Goal: Information Seeking & Learning: Find specific fact

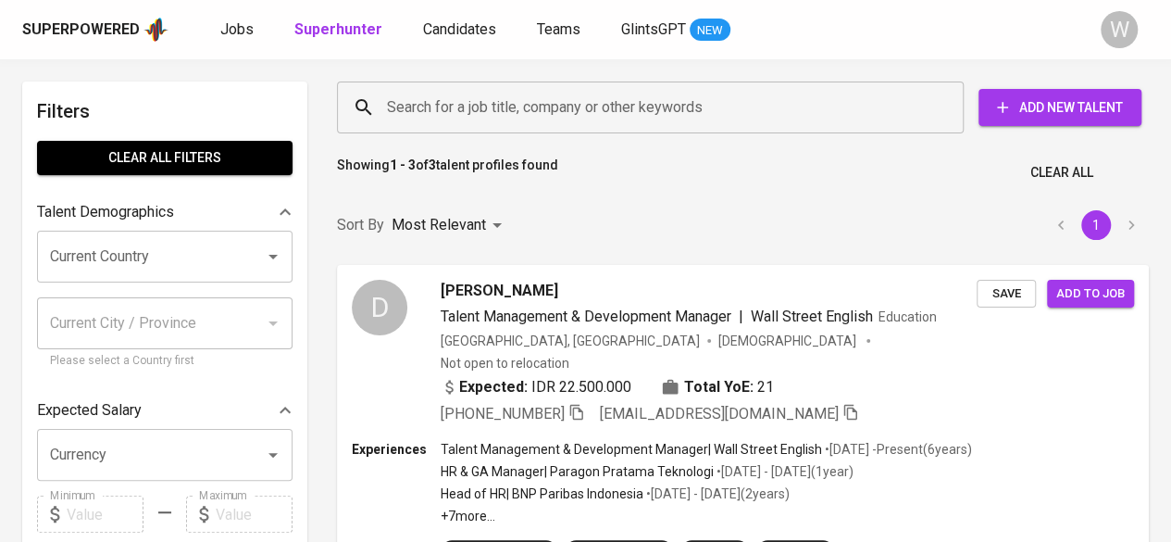
click at [635, 106] on input "Search for a job title, company or other keywords" at bounding box center [654, 107] width 545 height 35
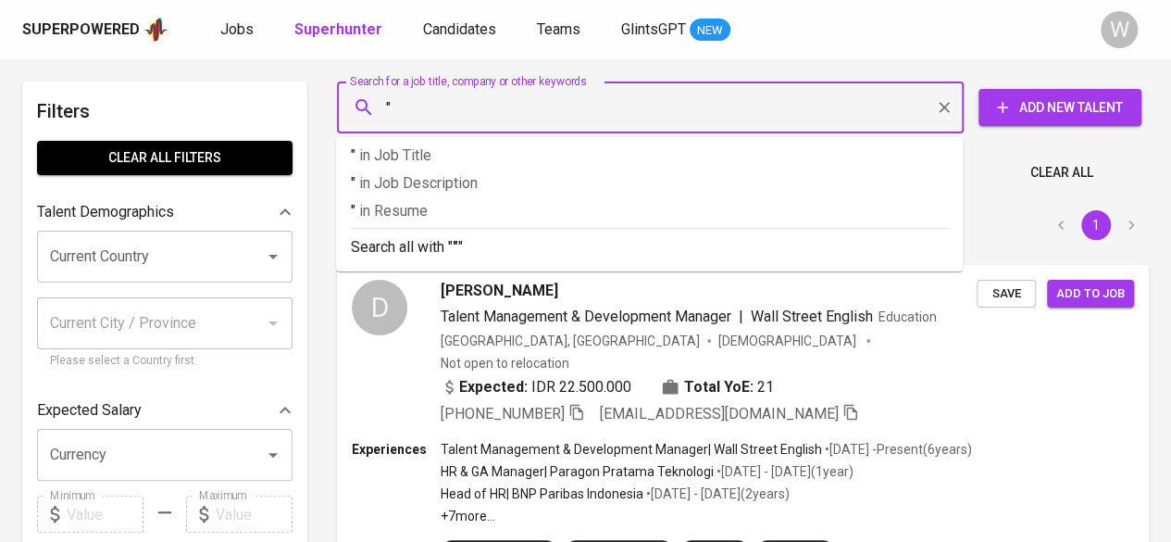
paste input "Bintang Pahlawan"
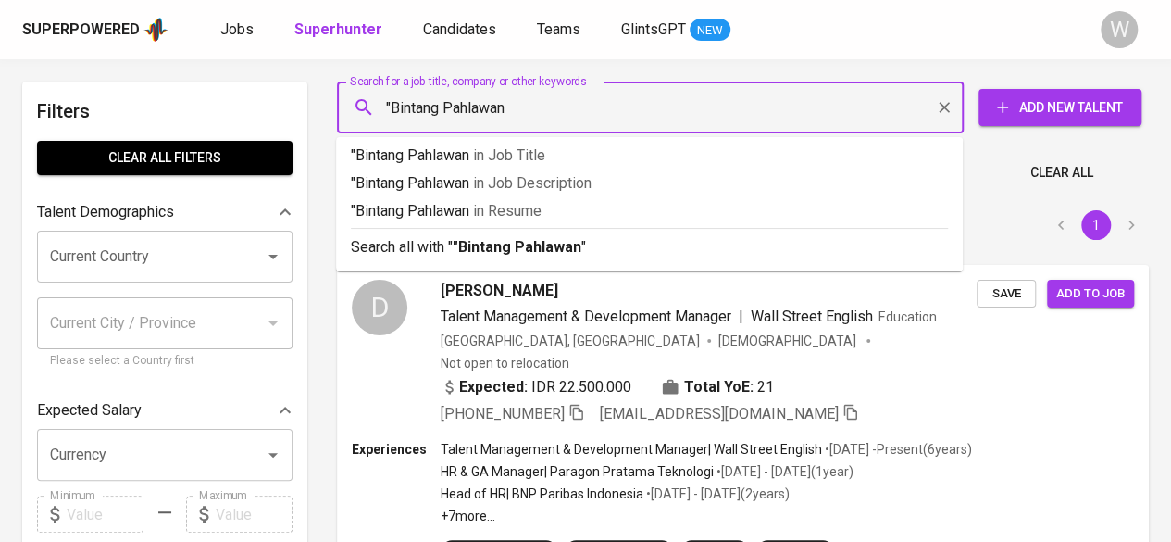
type input ""Bintang Pahlawan""
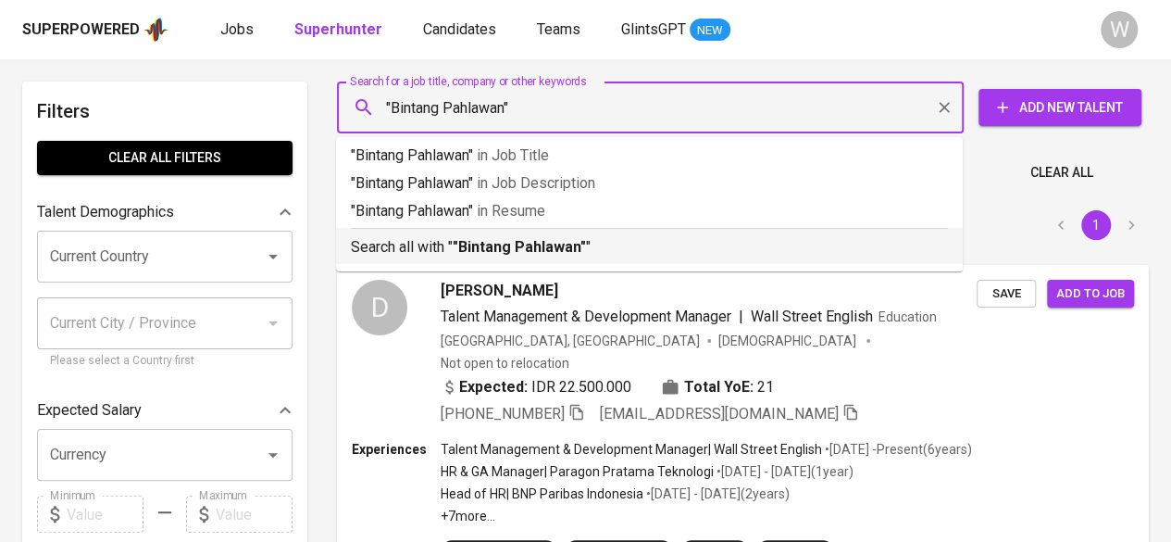
click at [593, 244] on p "Search all with " "Bintang Pahlawan" "" at bounding box center [649, 247] width 597 height 22
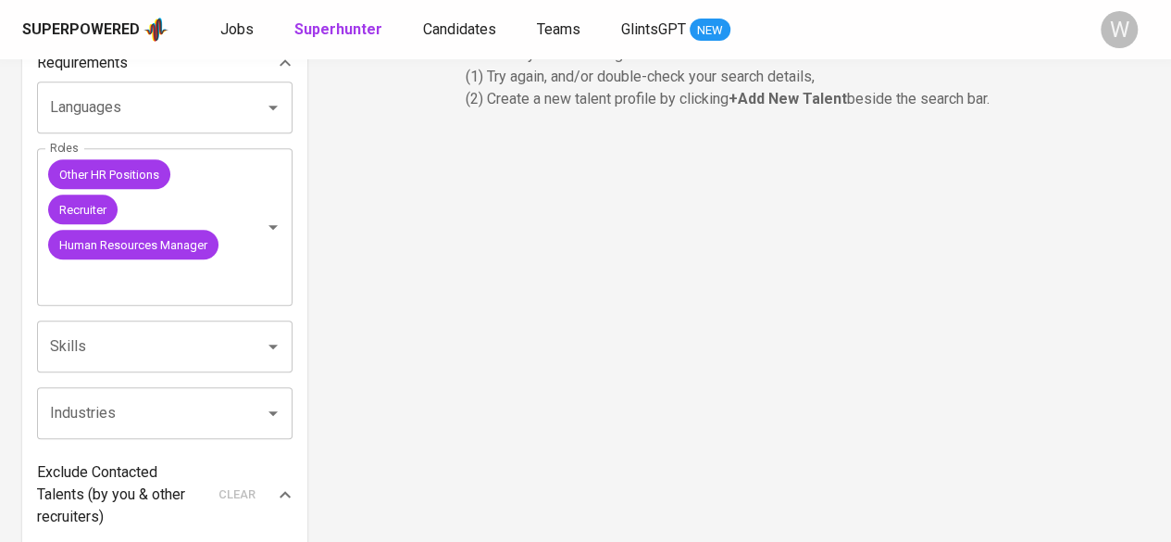
scroll to position [636, 0]
click at [248, 229] on icon "Clear" at bounding box center [249, 228] width 11 height 11
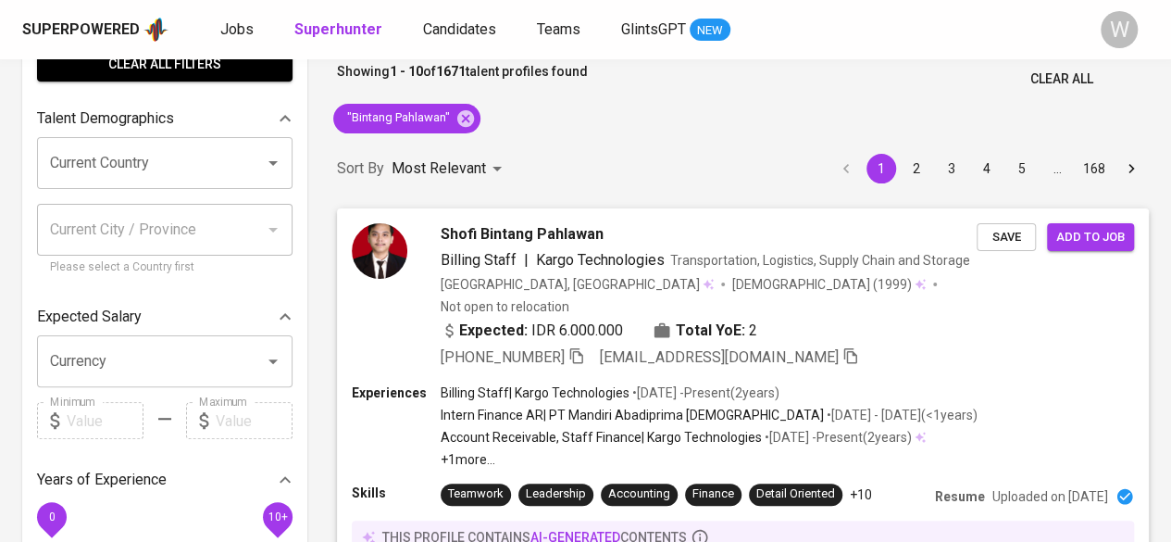
scroll to position [100, 0]
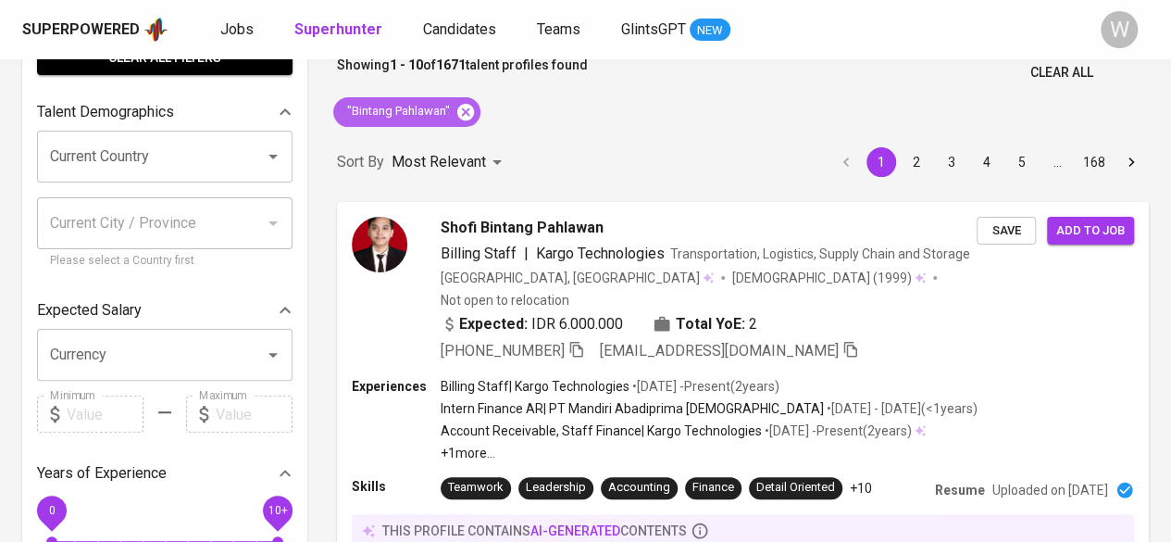
click at [472, 117] on icon at bounding box center [465, 111] width 17 height 17
click at [498, 145] on div "Most Relevant" at bounding box center [450, 162] width 117 height 34
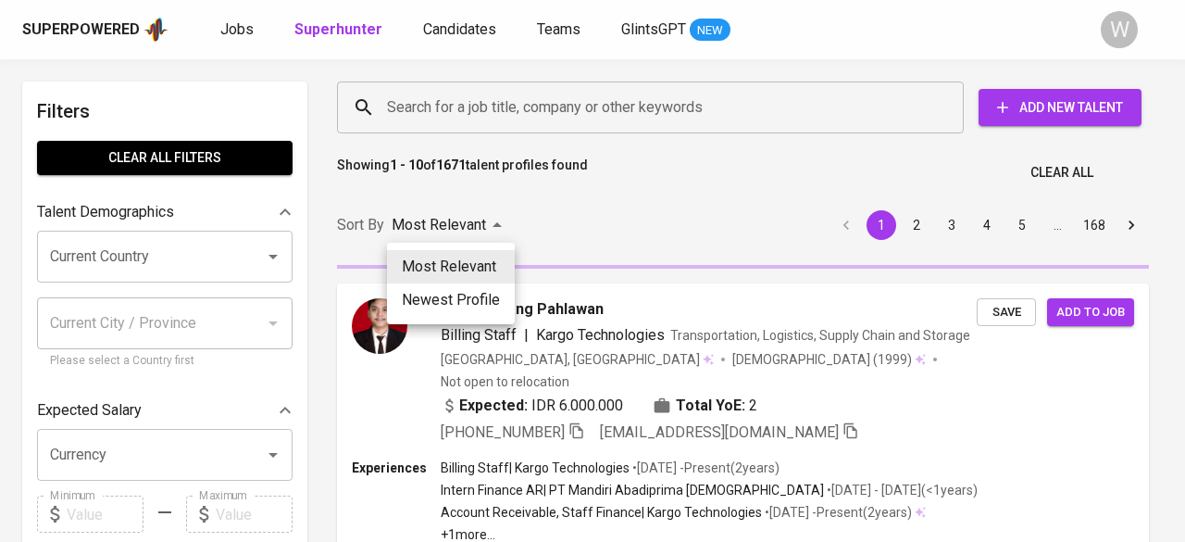
click at [567, 96] on div at bounding box center [592, 271] width 1185 height 542
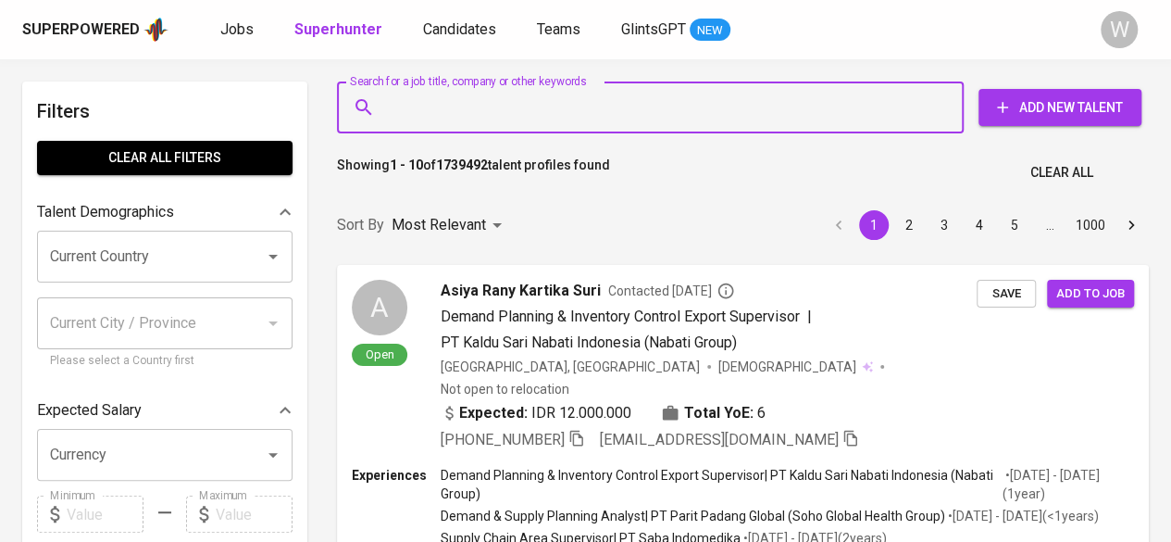
click at [561, 105] on input "Search for a job title, company or other keywords" at bounding box center [654, 107] width 545 height 35
paste input "[EMAIL_ADDRESS][DOMAIN_NAME]"
type input "[EMAIL_ADDRESS][DOMAIN_NAME]"
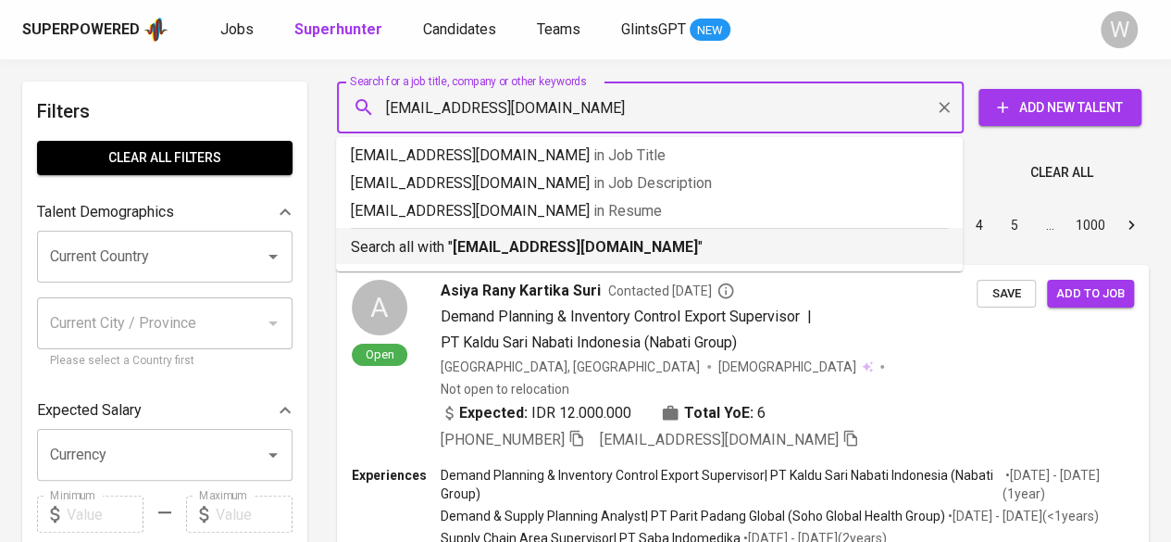
click at [576, 240] on b "[EMAIL_ADDRESS][DOMAIN_NAME]" at bounding box center [575, 247] width 245 height 18
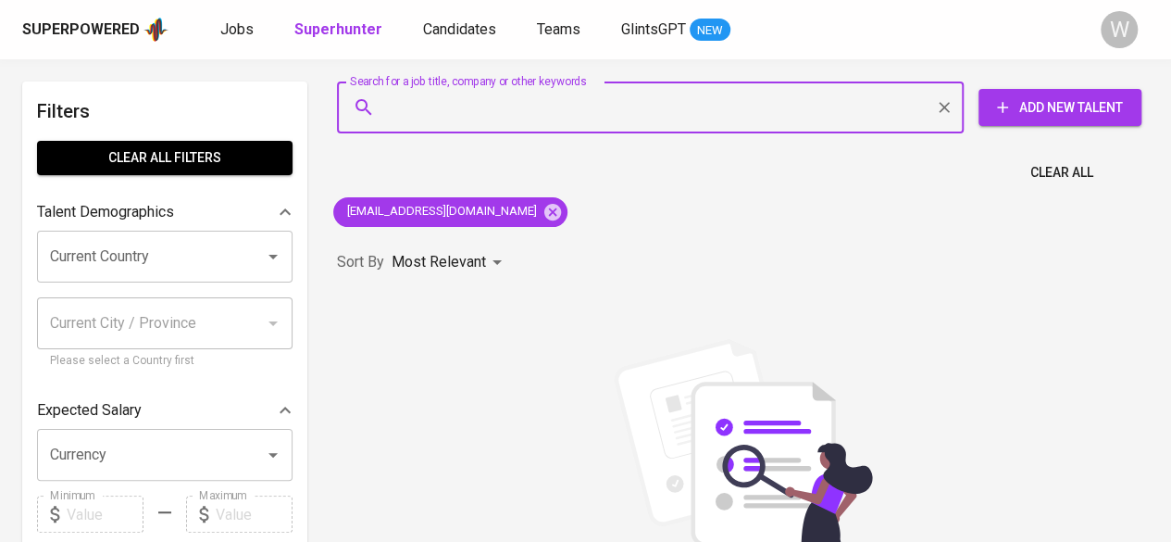
click at [615, 126] on div "Search for a job title, company or other keywords" at bounding box center [650, 107] width 627 height 52
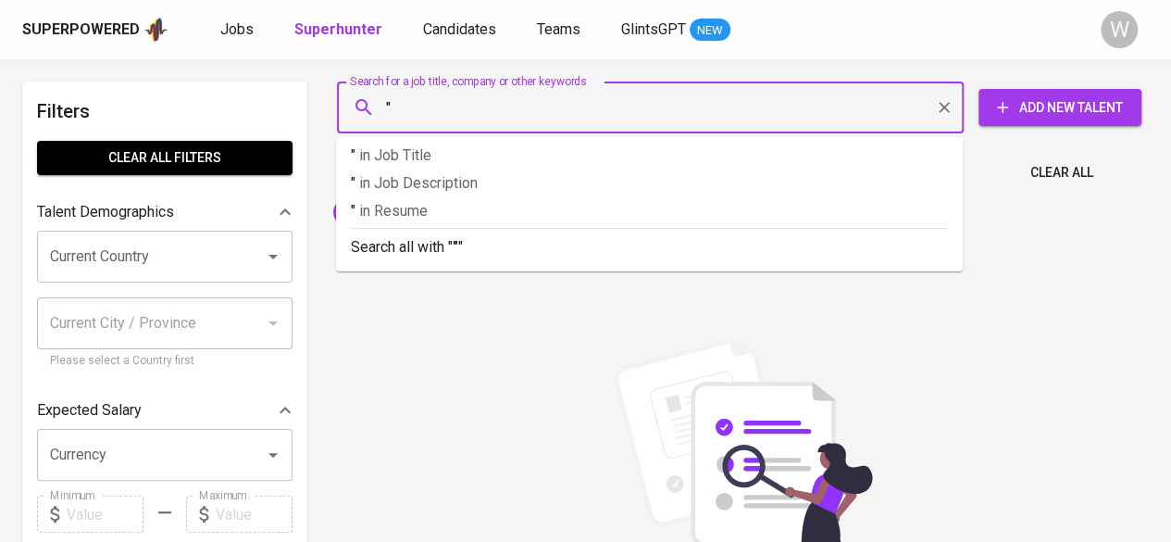
paste input "Ratih Srie Intan Maisyuri"
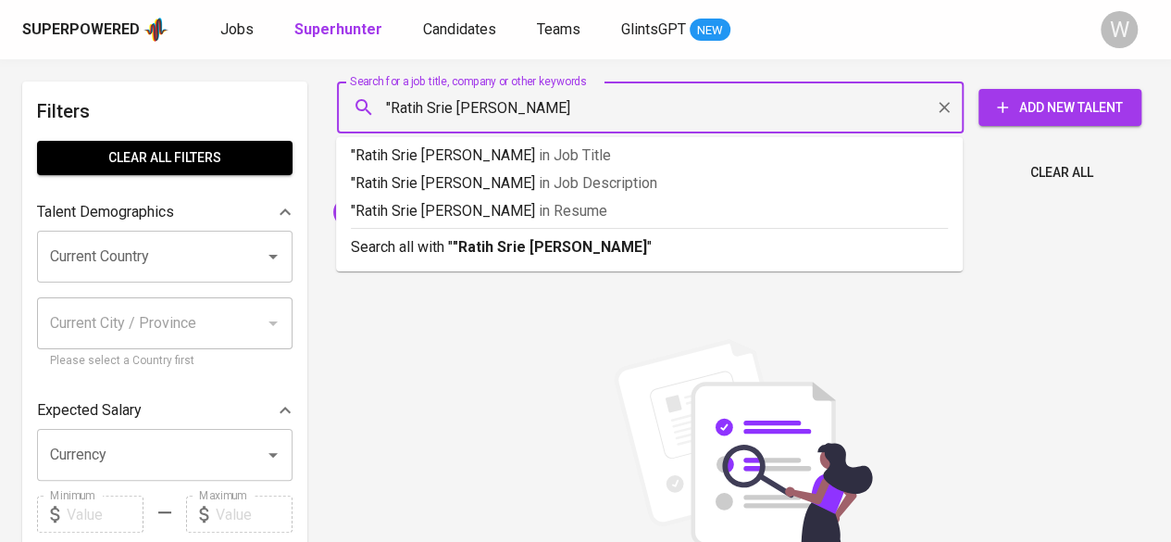
type input ""Ratih Srie Intan Maisyuri""
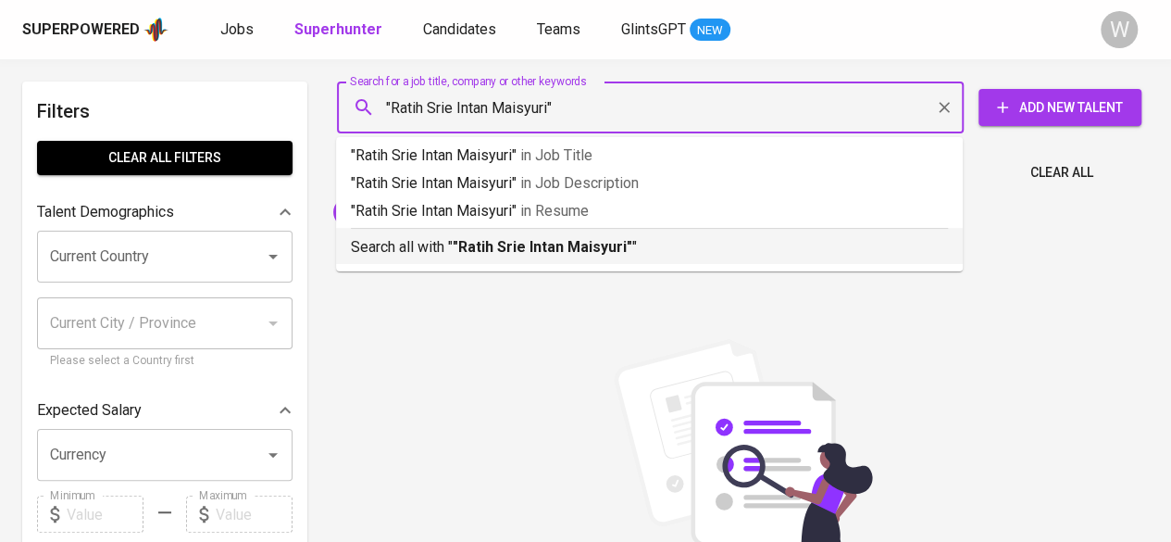
click at [567, 256] on p "Search all with " "Ratih Srie Intan Maisyuri" "" at bounding box center [649, 247] width 597 height 22
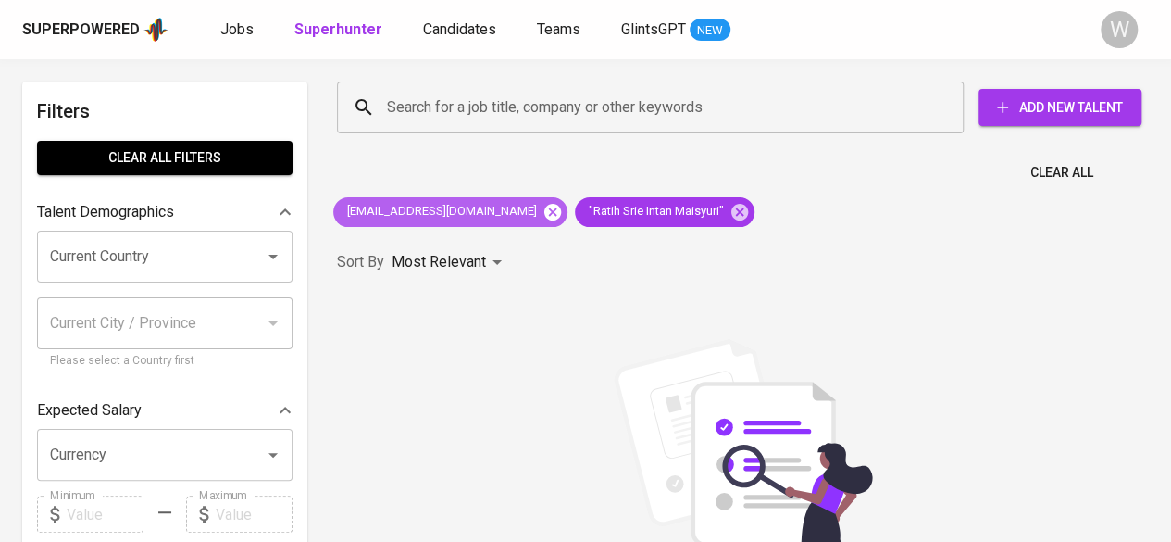
click at [544, 206] on icon at bounding box center [552, 211] width 17 height 17
